Goal: Information Seeking & Learning: Learn about a topic

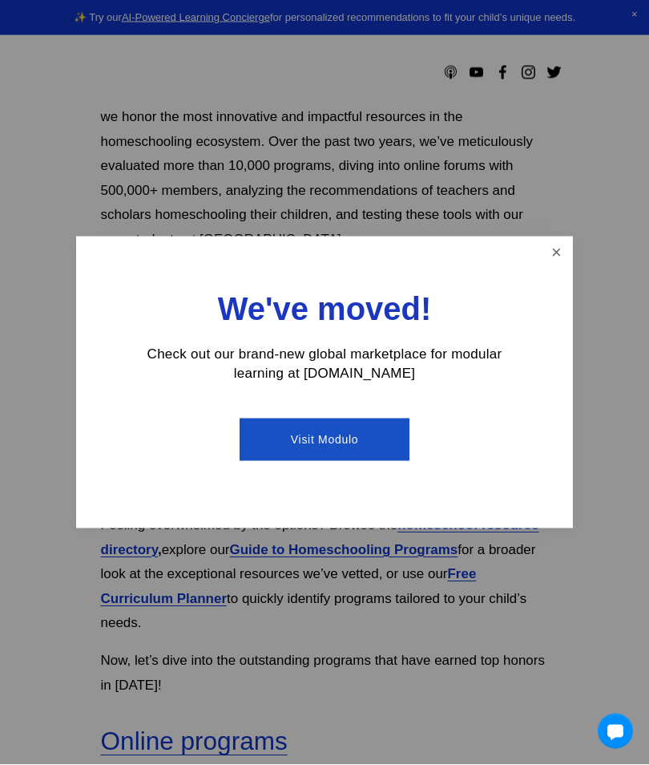
scroll to position [473, 0]
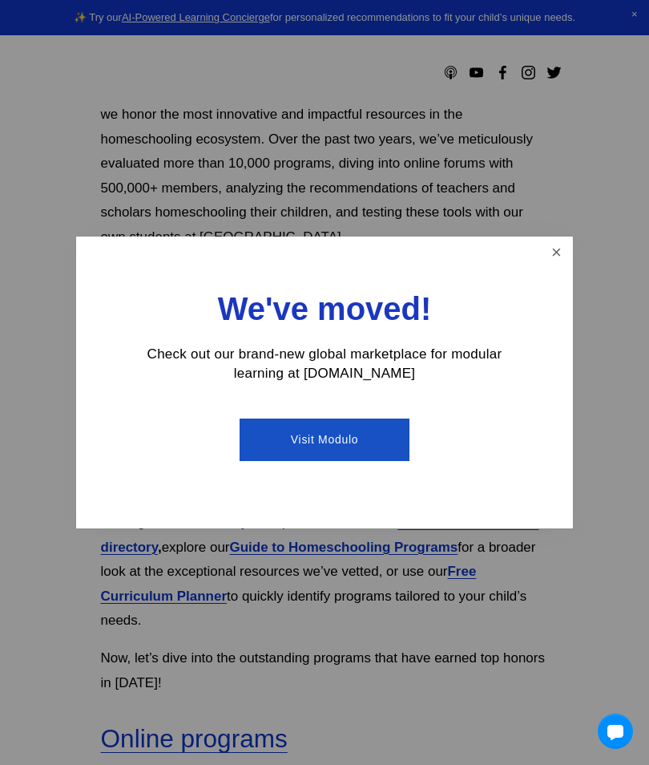
click at [560, 267] on link "Close" at bounding box center [557, 253] width 28 height 28
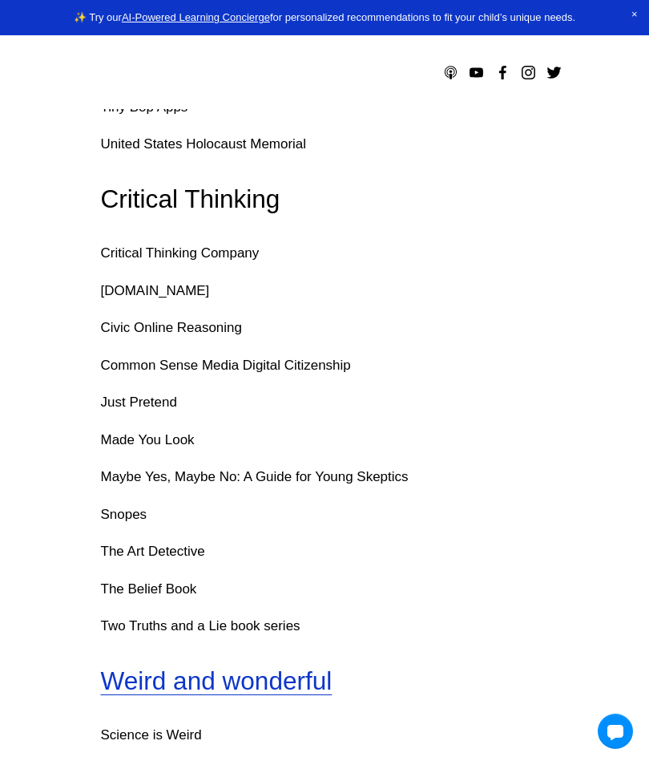
scroll to position [7206, 0]
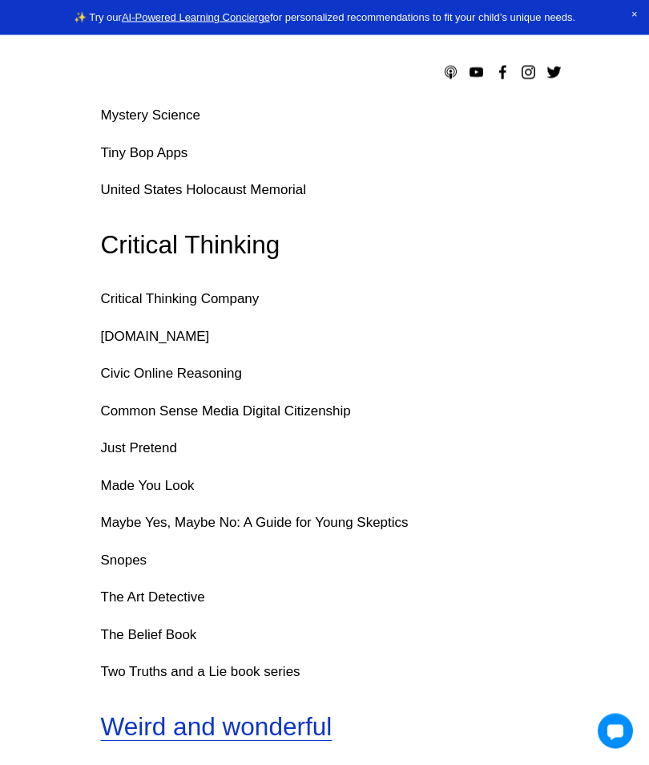
click at [248, 288] on p "Critical Thinking Company" at bounding box center [325, 300] width 448 height 25
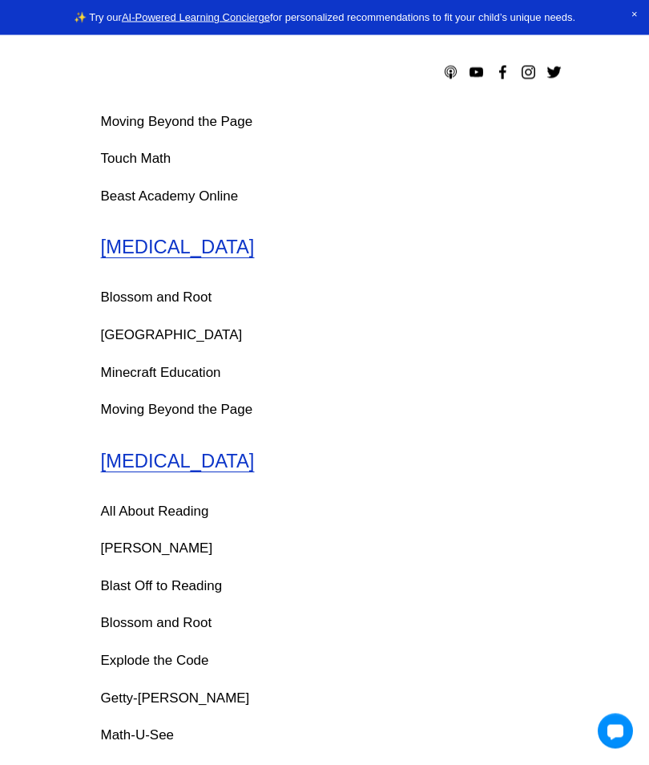
scroll to position [9289, 0]
click at [123, 235] on link "[MEDICAL_DATA]" at bounding box center [178, 246] width 154 height 22
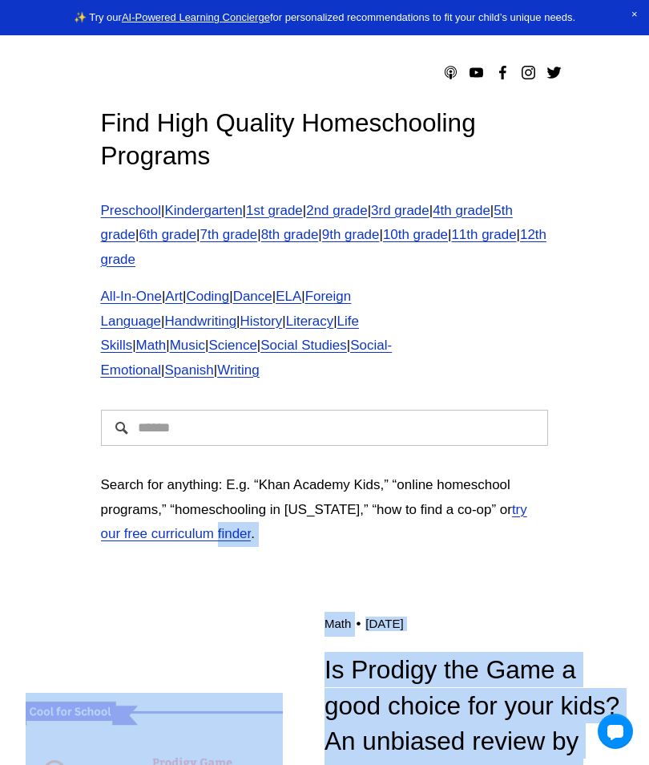
scroll to position [14, 0]
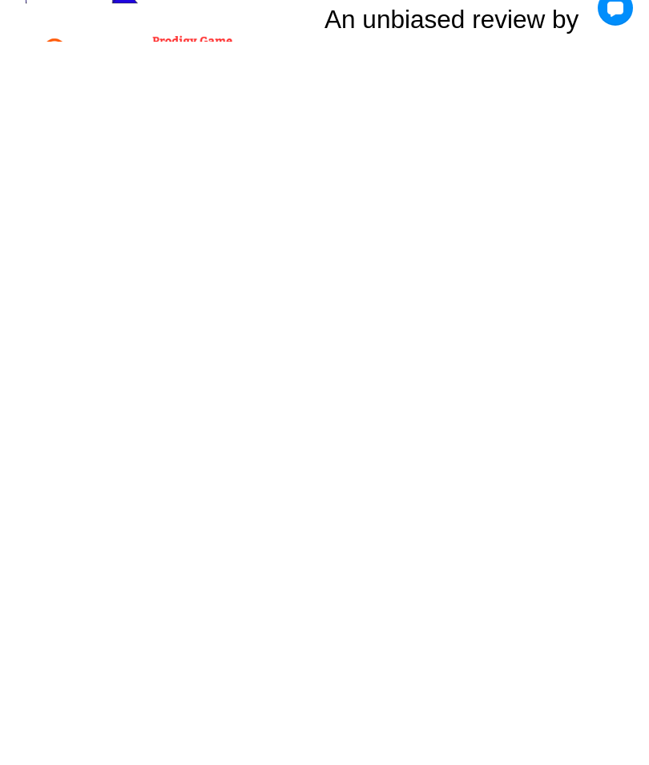
click at [598, 653] on h1 "Is Prodigy the Game a good choice for your kids? An unbiased review by educator…" at bounding box center [474, 724] width 299 height 142
click at [587, 653] on h1 "Is Prodigy the Game a good choice for your kids? An unbiased review by educator…" at bounding box center [474, 724] width 299 height 142
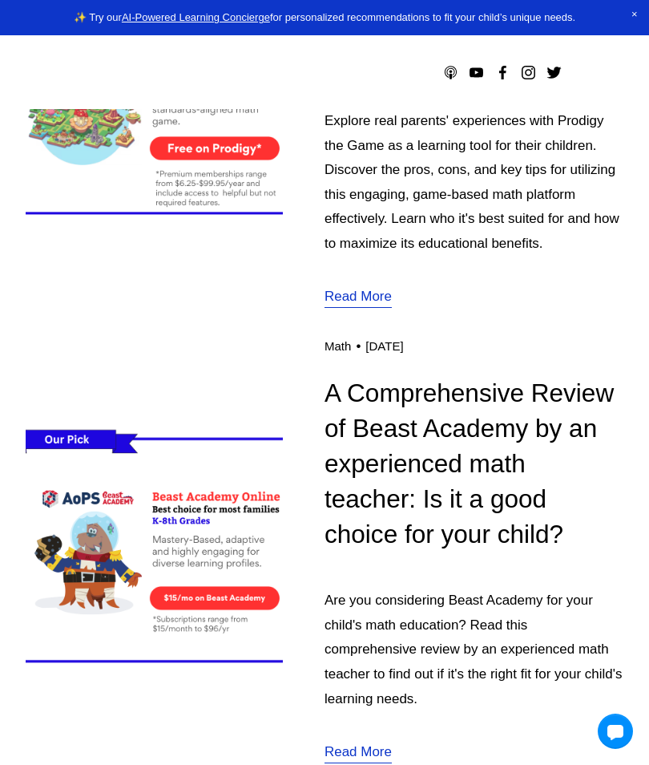
scroll to position [676, 0]
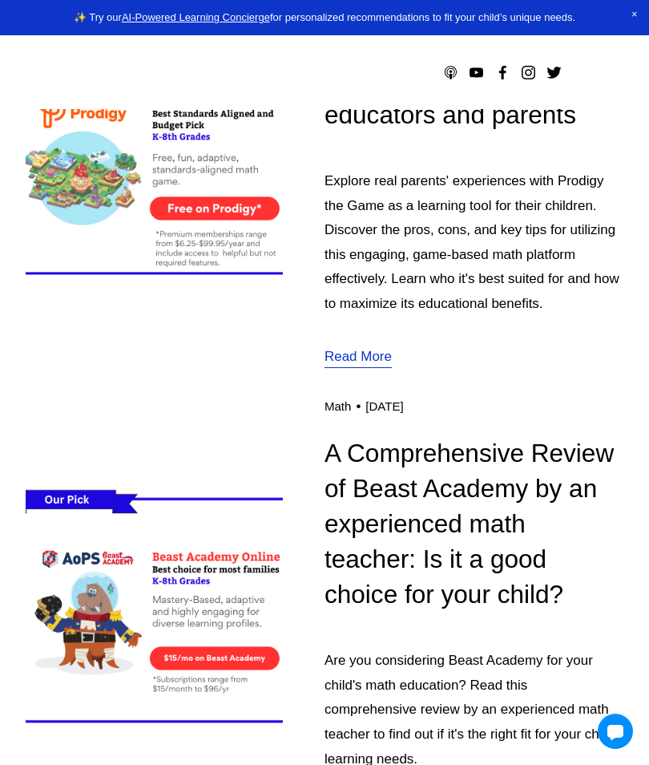
click at [370, 365] on link "Read More" at bounding box center [358, 358] width 67 height 26
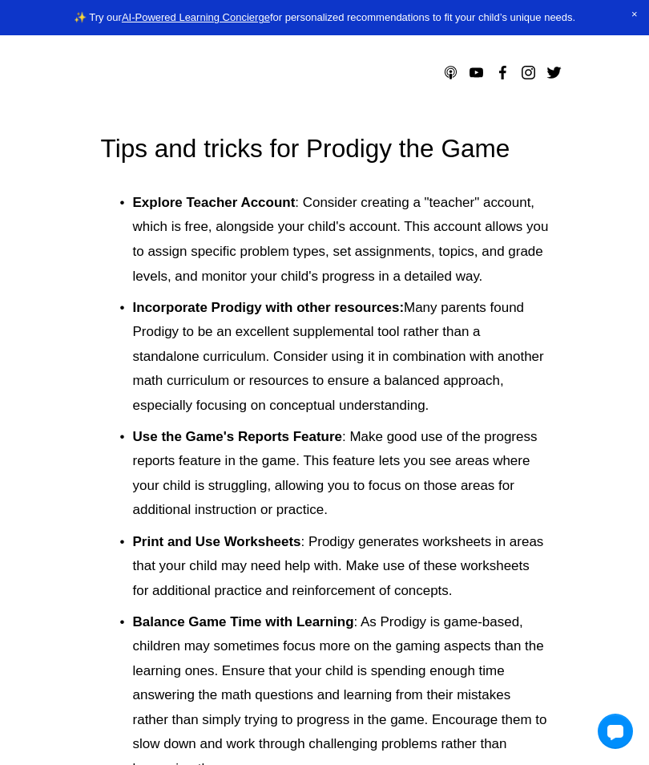
scroll to position [7396, 0]
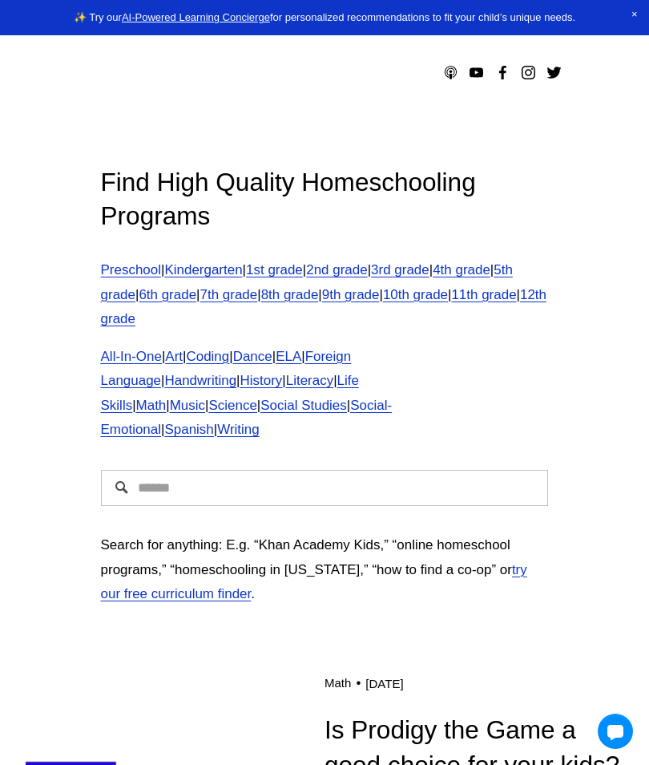
click at [0, 0] on div at bounding box center [0, 0] width 0 height 0
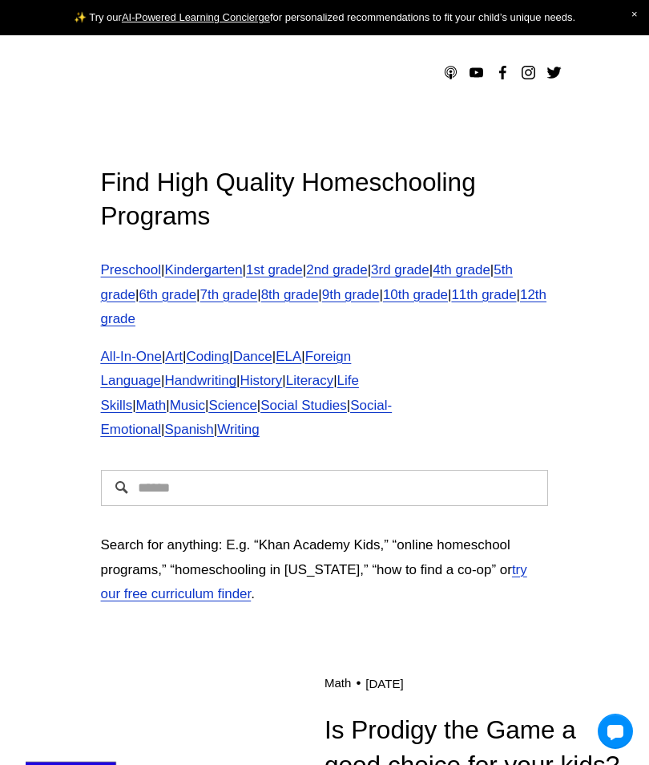
click at [111, 341] on div "Share a resource" at bounding box center [324, 347] width 649 height 78
click at [0, 0] on div at bounding box center [0, 0] width 0 height 0
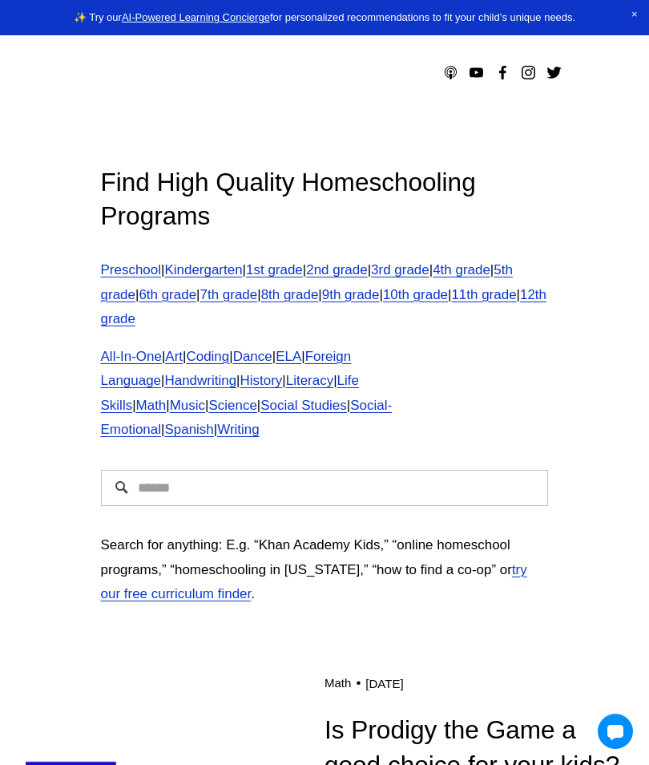
click at [167, 397] on span "Math" at bounding box center [151, 404] width 30 height 15
click at [205, 397] on span "Music" at bounding box center [187, 404] width 35 height 15
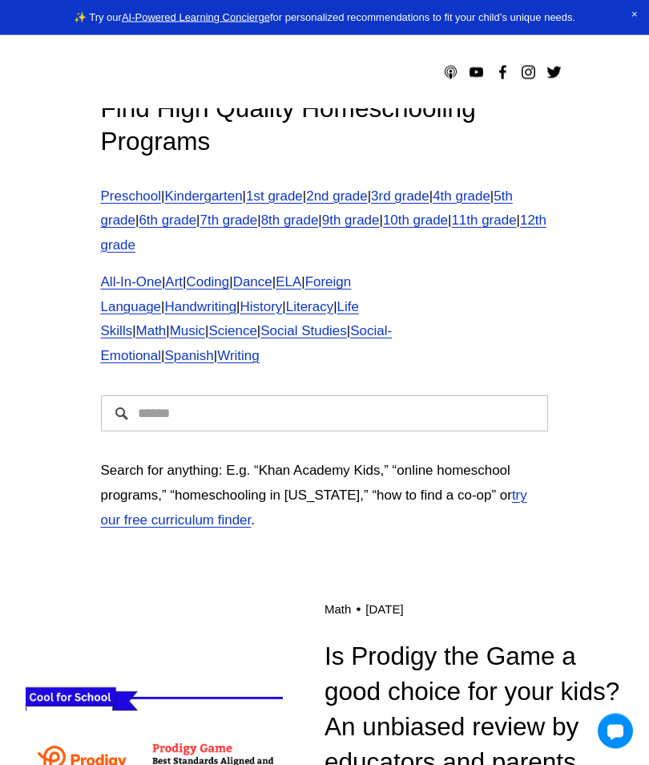
scroll to position [165, 0]
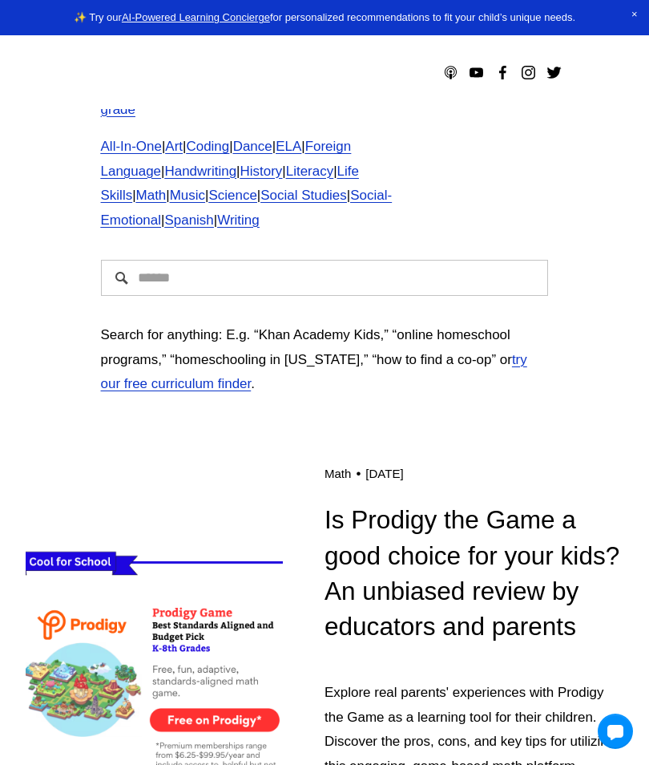
click at [213, 212] on span "Spanish" at bounding box center [188, 219] width 49 height 15
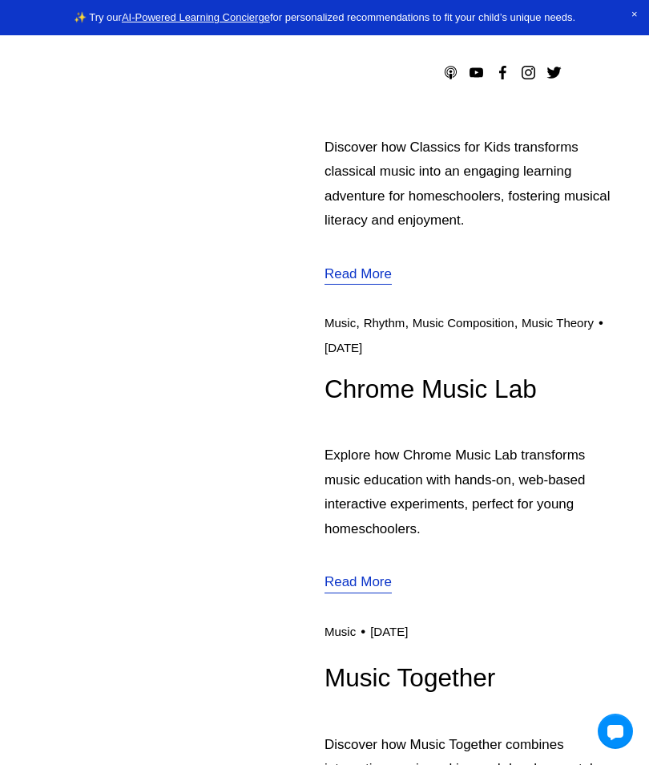
scroll to position [2757, 0]
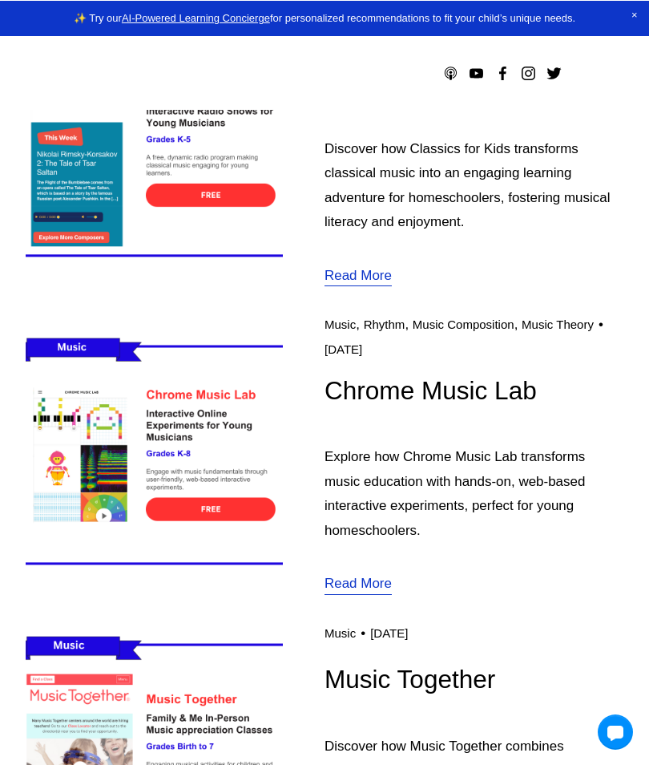
click at [0, 0] on div at bounding box center [0, 0] width 0 height 0
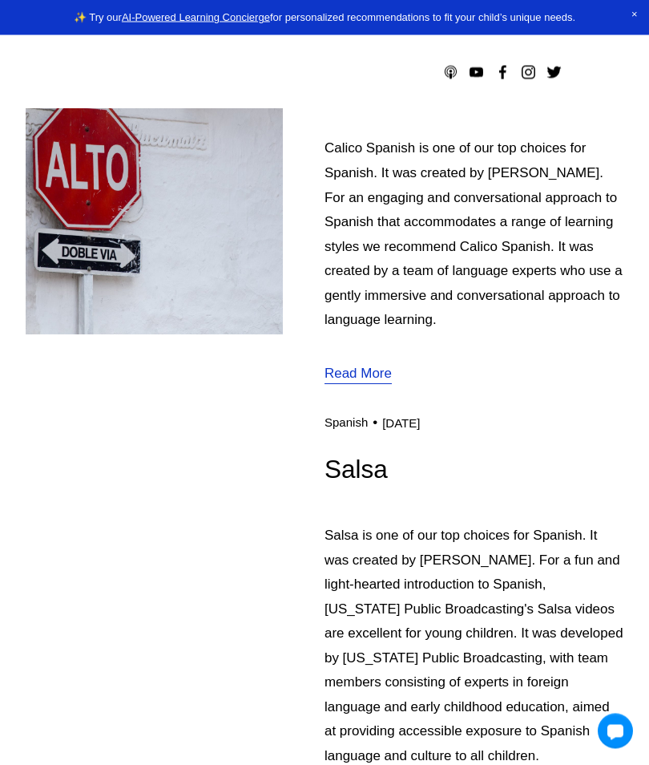
scroll to position [6902, 0]
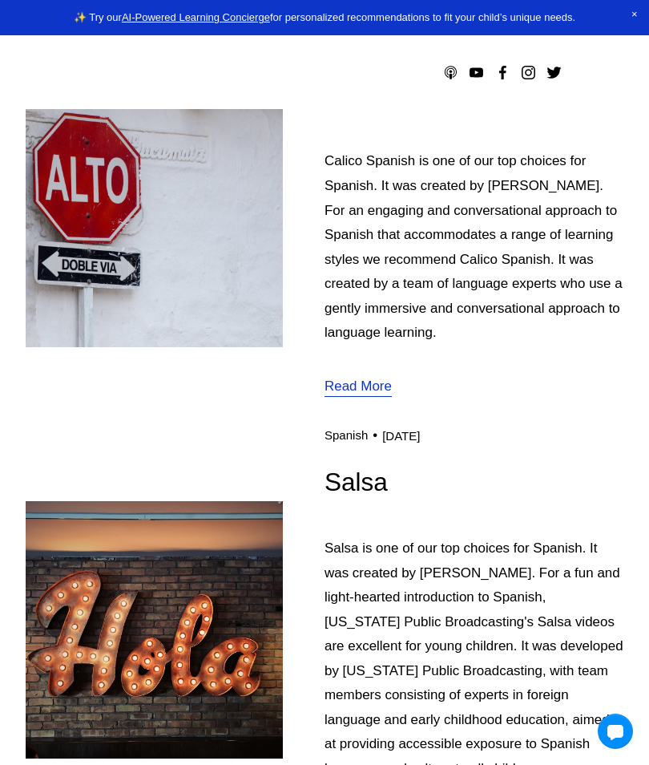
click at [97, 501] on img at bounding box center [154, 629] width 256 height 257
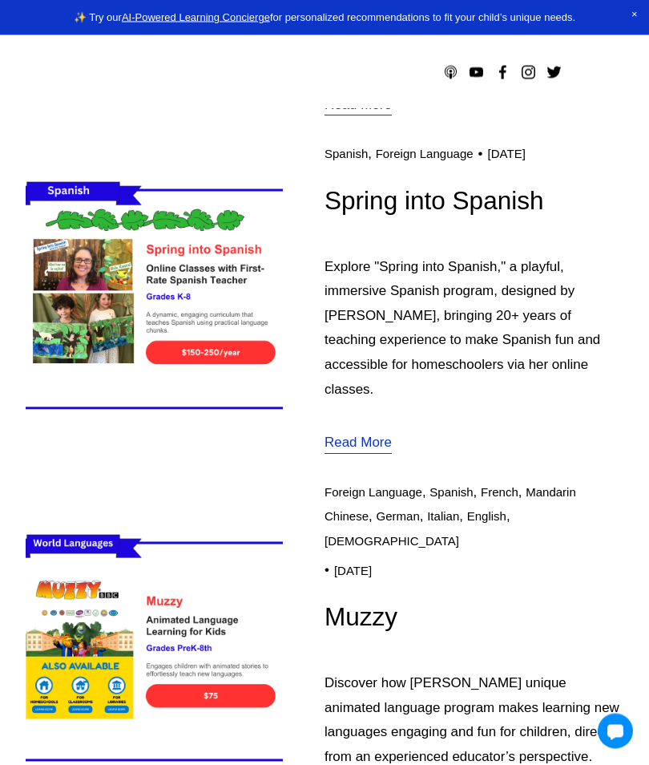
scroll to position [6082, 0]
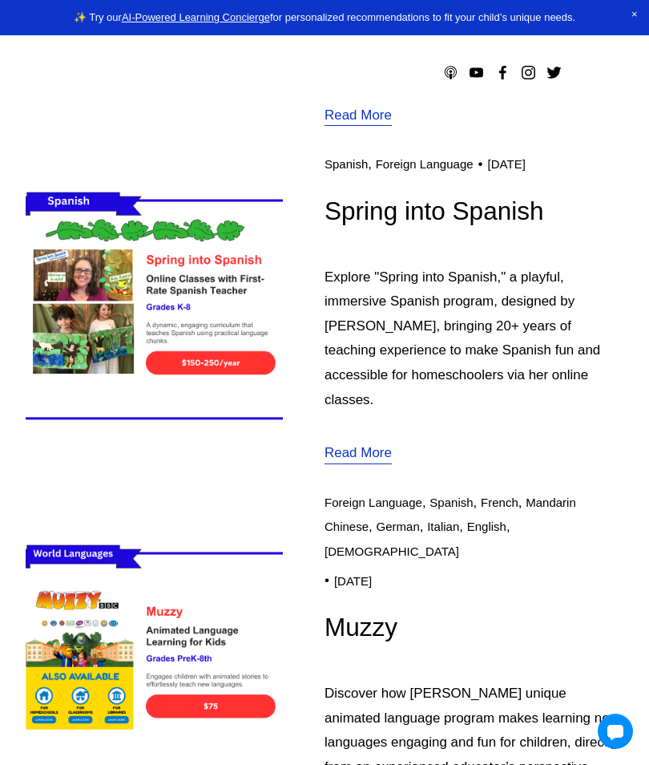
click at [272, 180] on img at bounding box center [154, 308] width 256 height 257
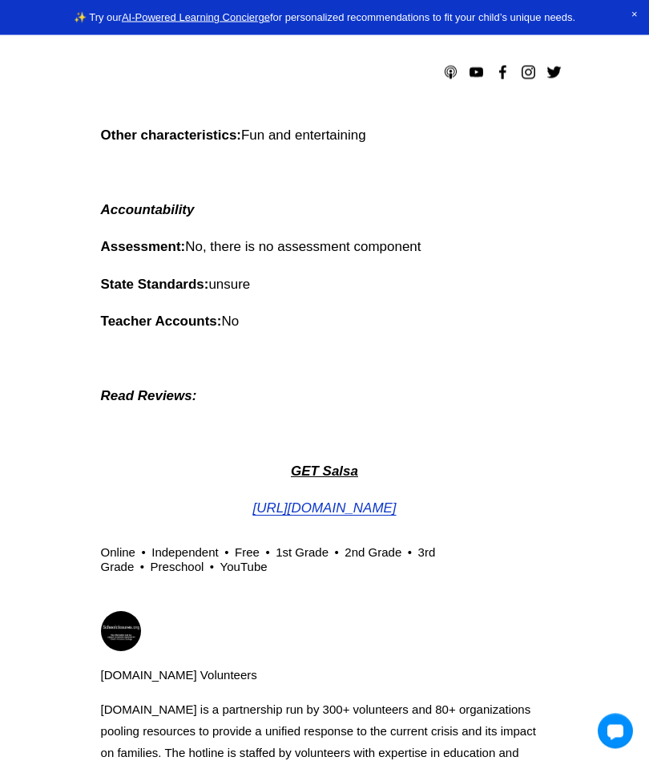
scroll to position [1485, 0]
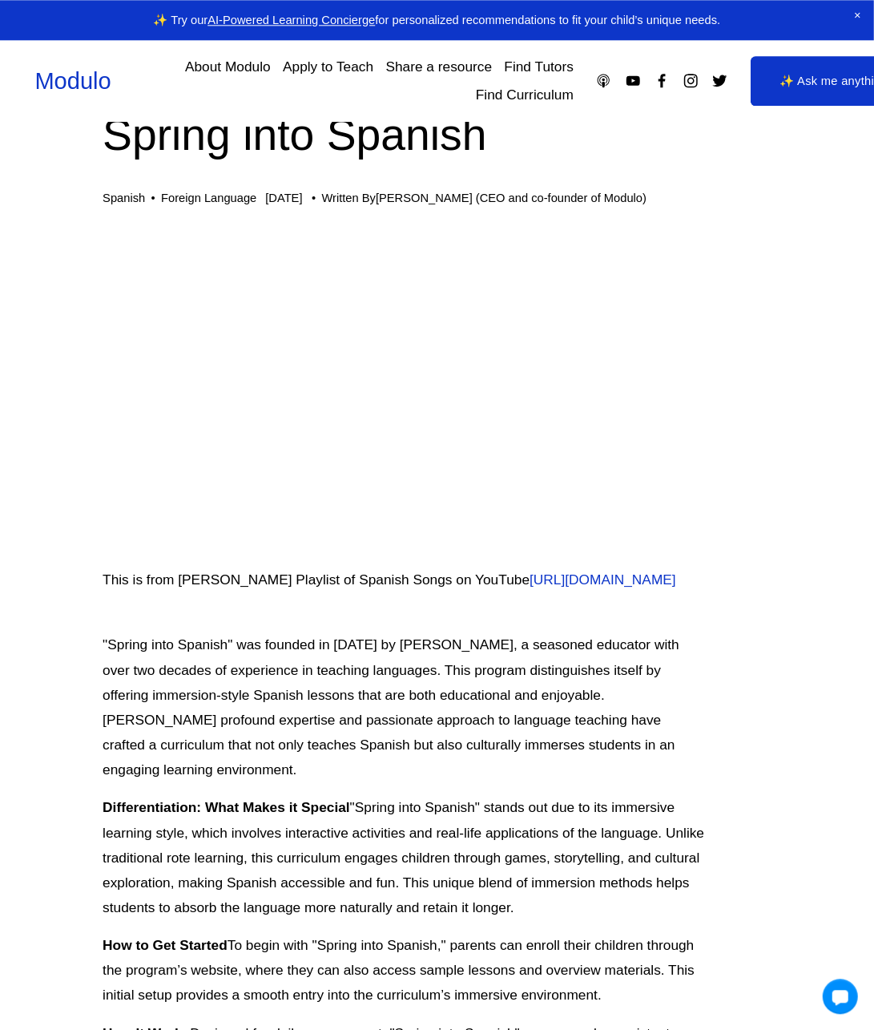
scroll to position [0, 33]
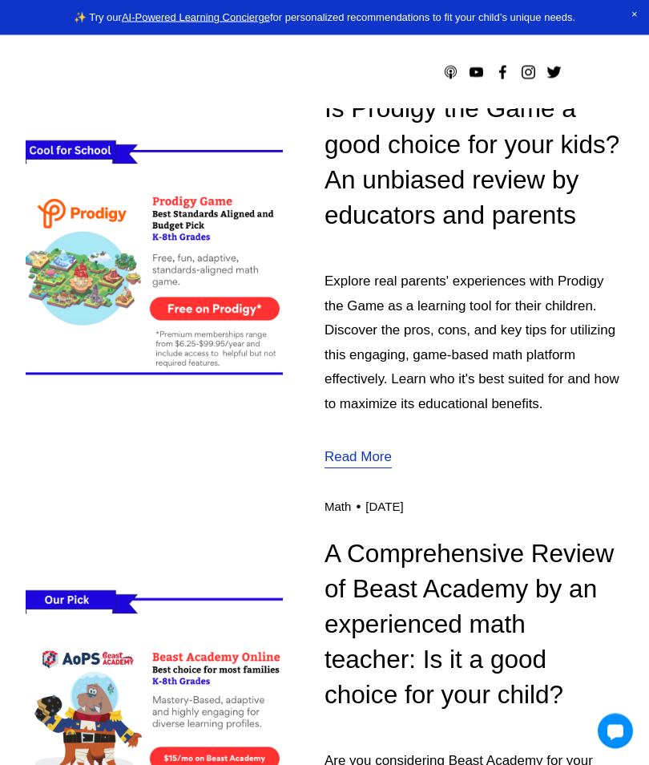
scroll to position [576, 0]
click at [142, 235] on img at bounding box center [154, 259] width 256 height 257
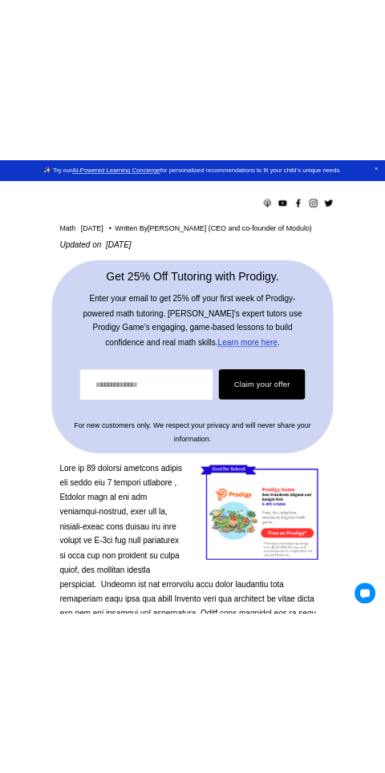
scroll to position [627, 0]
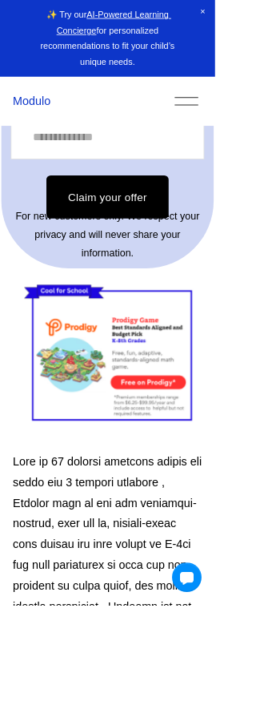
scroll to position [833, 0]
